Goal: Go to known website: Access a specific website the user already knows

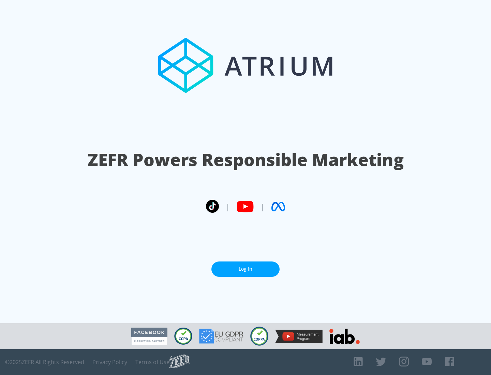
click at [245, 269] on link "Log In" at bounding box center [245, 269] width 68 height 15
